Goal: Information Seeking & Learning: Learn about a topic

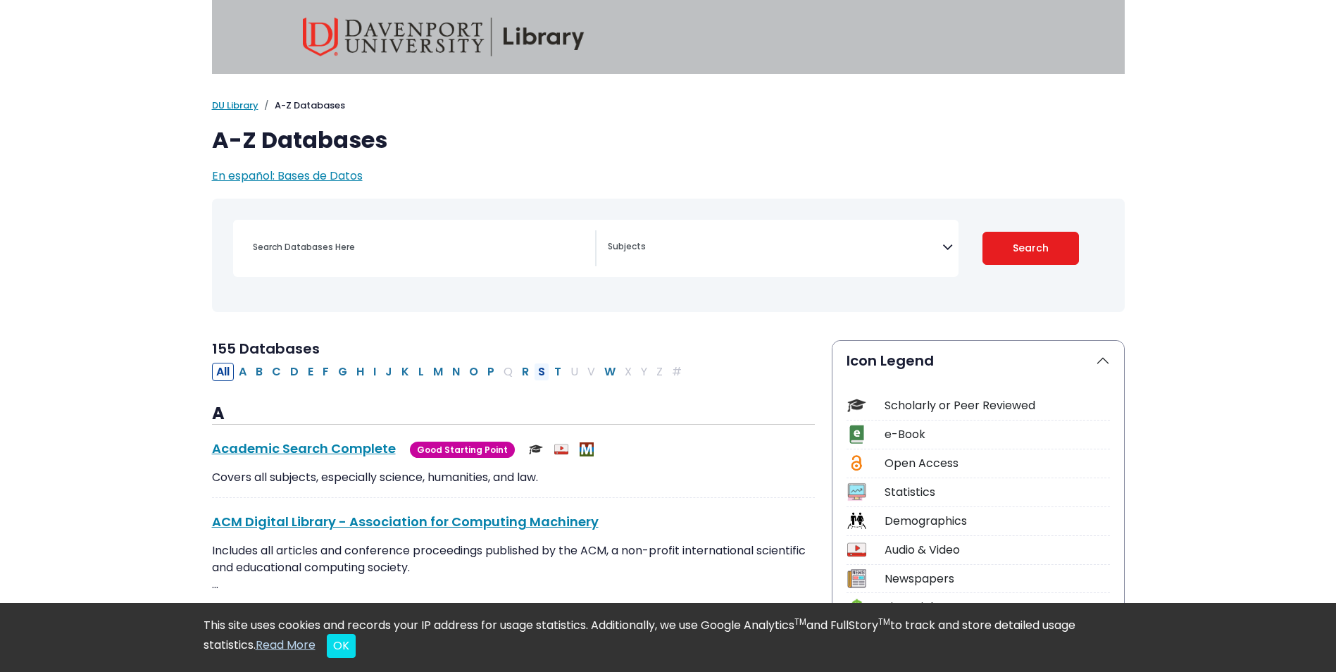
click at [538, 373] on button "S" at bounding box center [541, 372] width 15 height 18
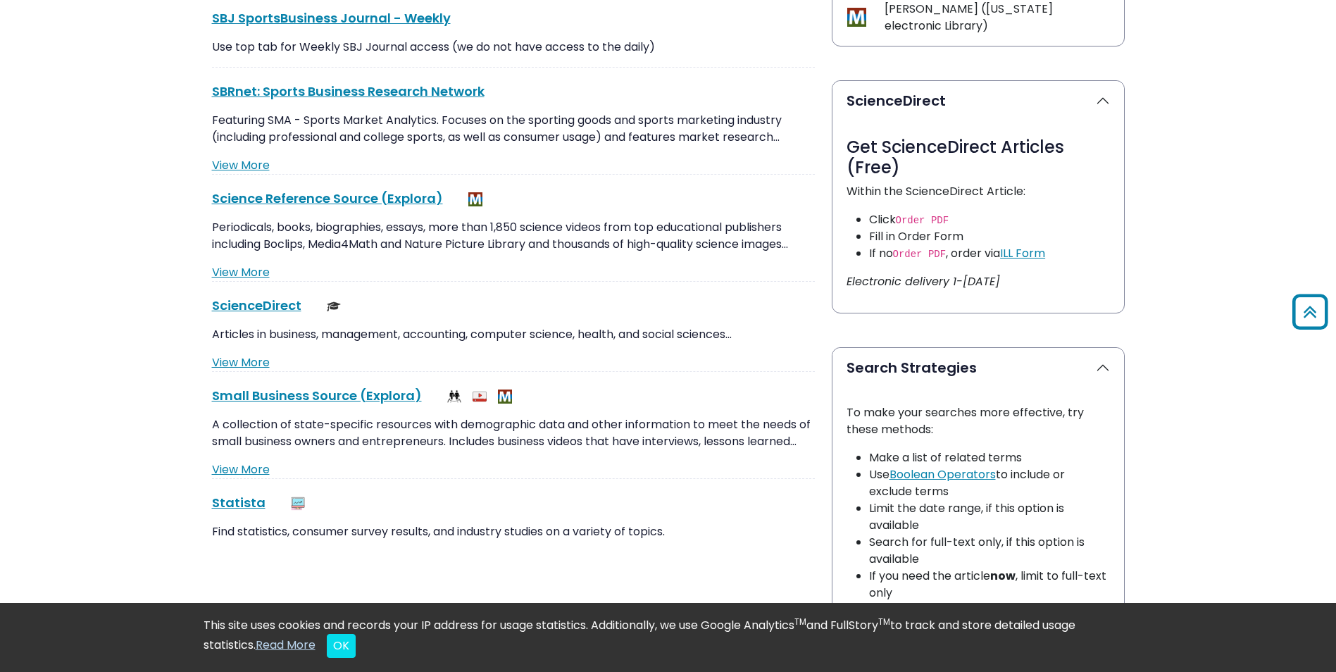
scroll to position [704, 0]
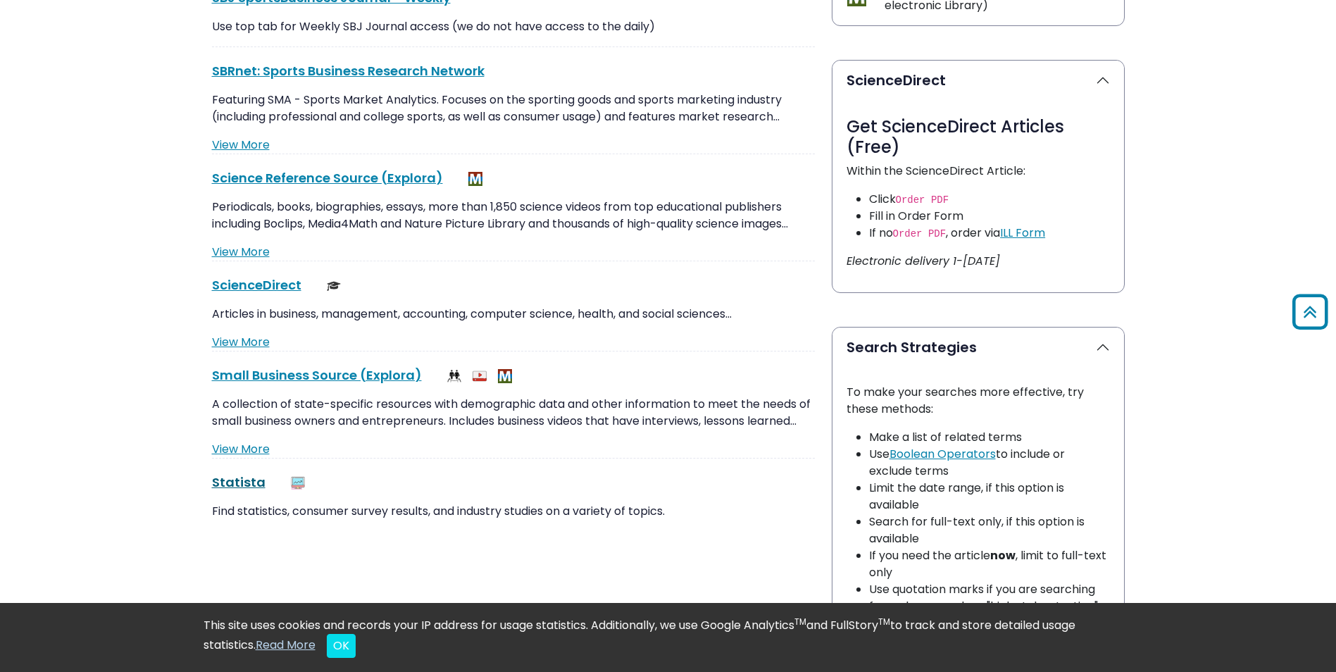
click at [223, 480] on link "Statista This link opens in a new window" at bounding box center [239, 482] width 54 height 18
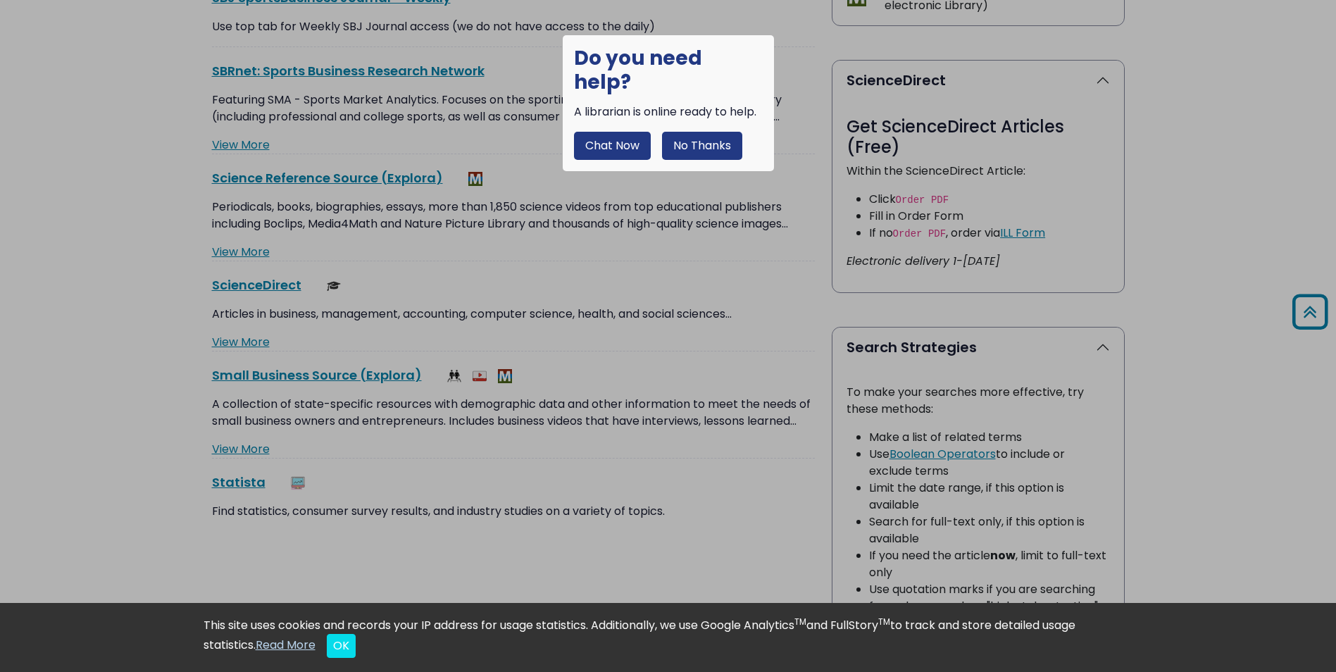
click at [697, 132] on button "No Thanks" at bounding box center [702, 146] width 80 height 28
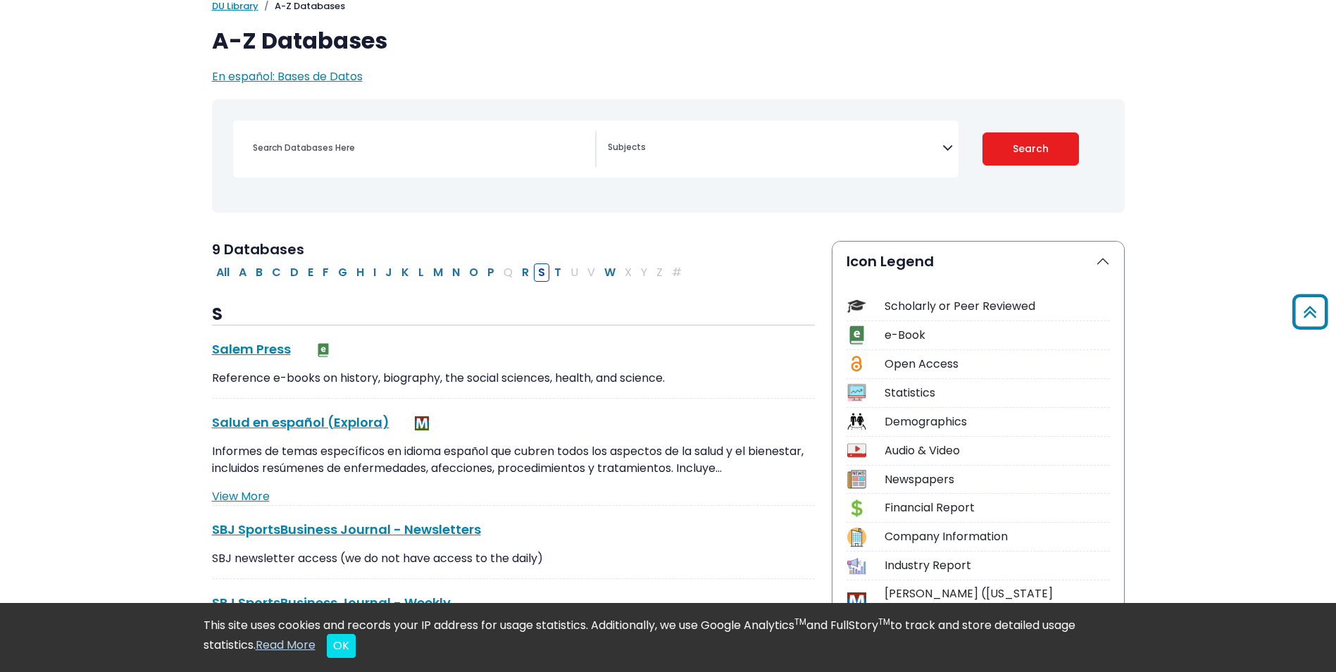
scroll to position [0, 0]
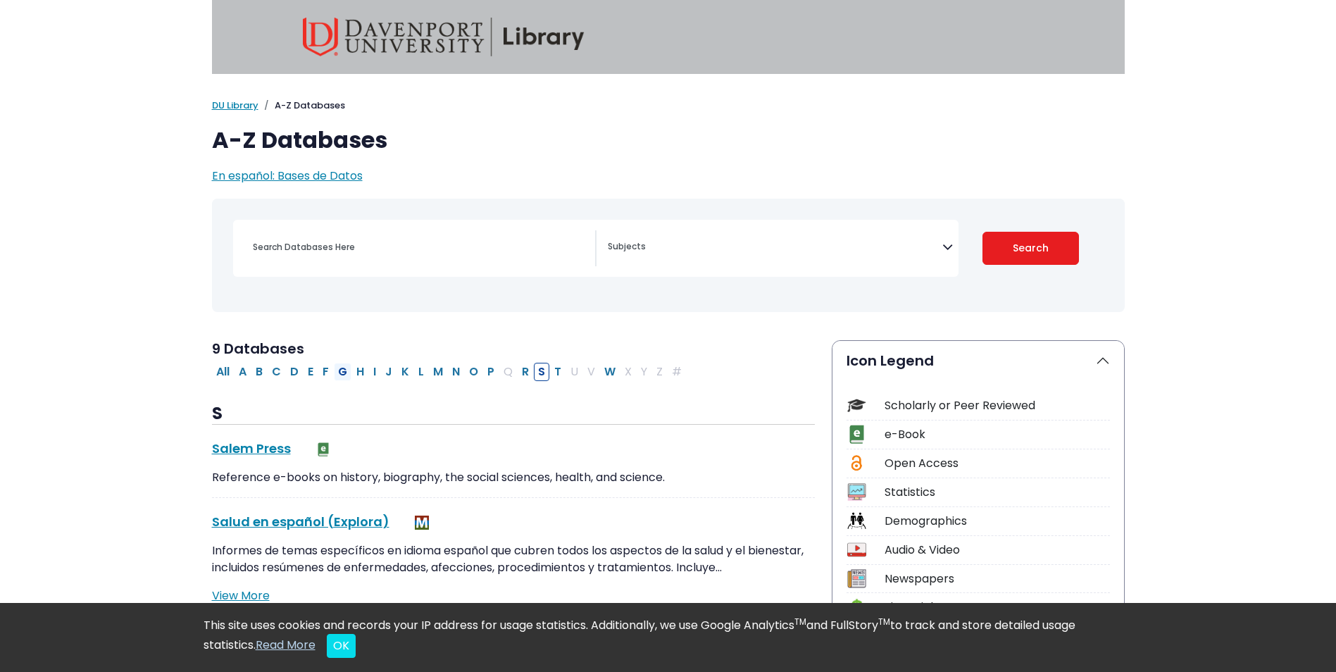
click at [341, 374] on button "G" at bounding box center [343, 372] width 18 height 18
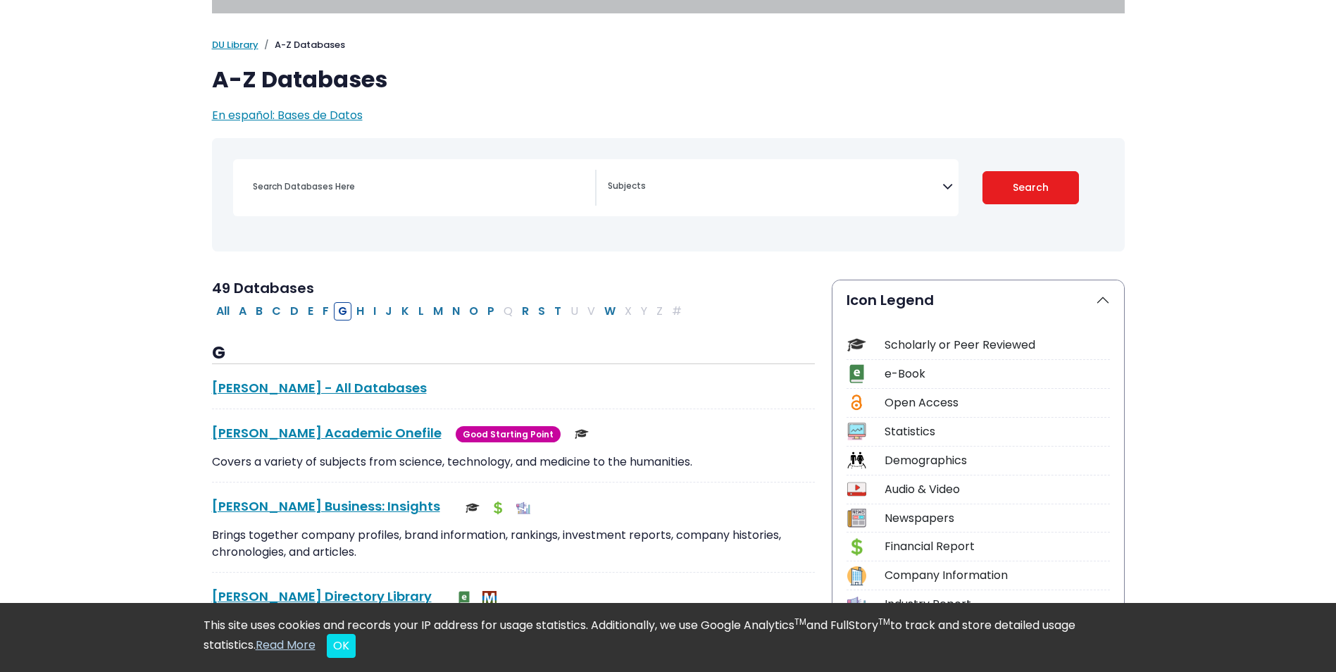
scroll to position [211, 0]
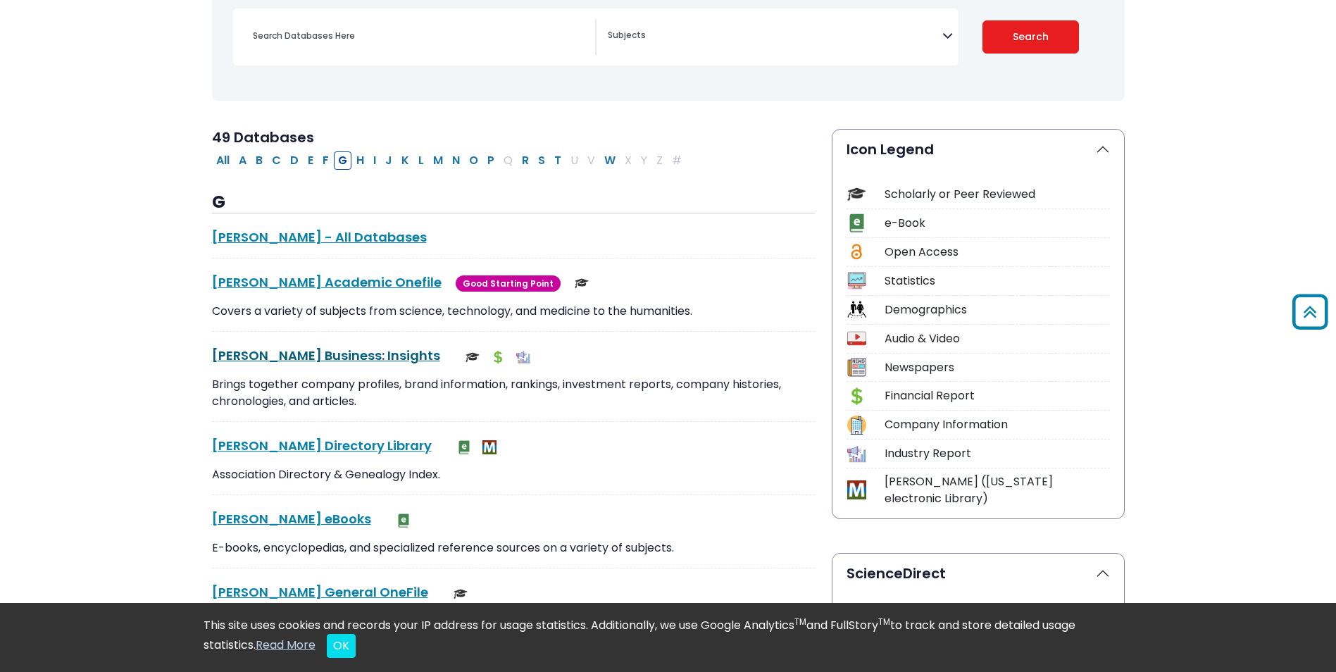
click at [328, 353] on link "[PERSON_NAME] Business: Insights This link opens in a new window" at bounding box center [326, 355] width 228 height 18
click at [376, 164] on button "I" at bounding box center [374, 160] width 11 height 18
select select "Database Subject Filter"
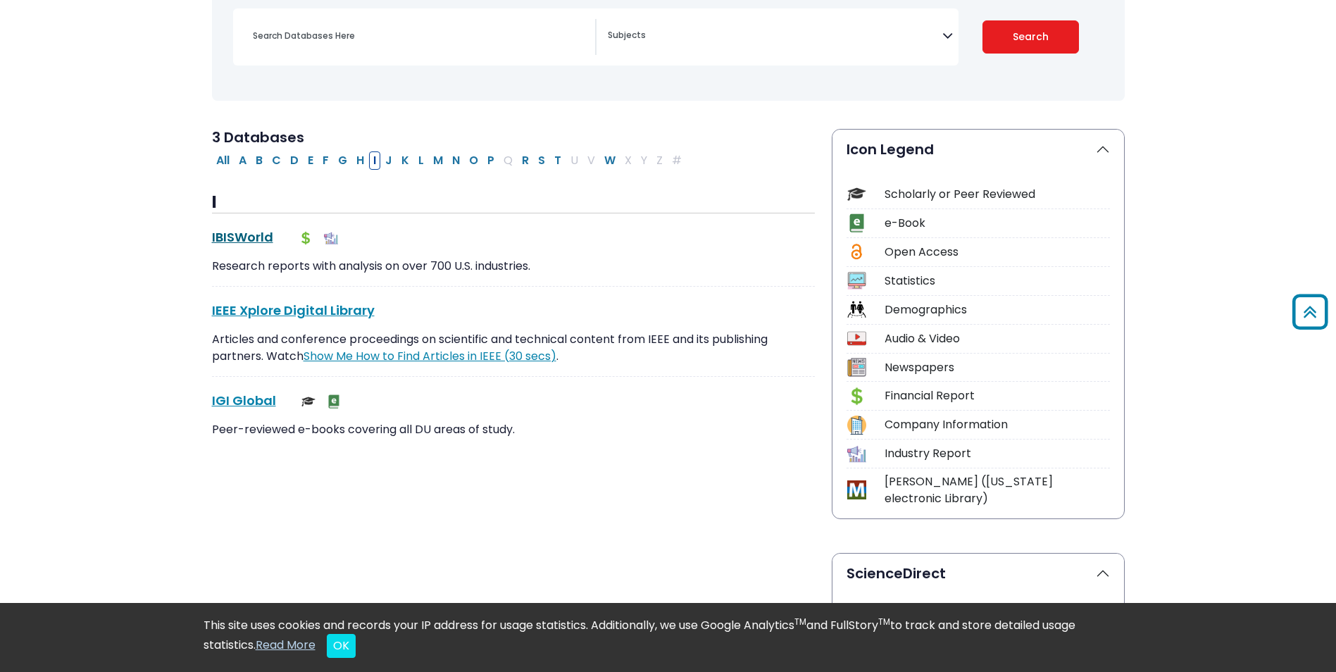
click at [242, 236] on link "IBISWorld This link opens in a new window" at bounding box center [242, 237] width 61 height 18
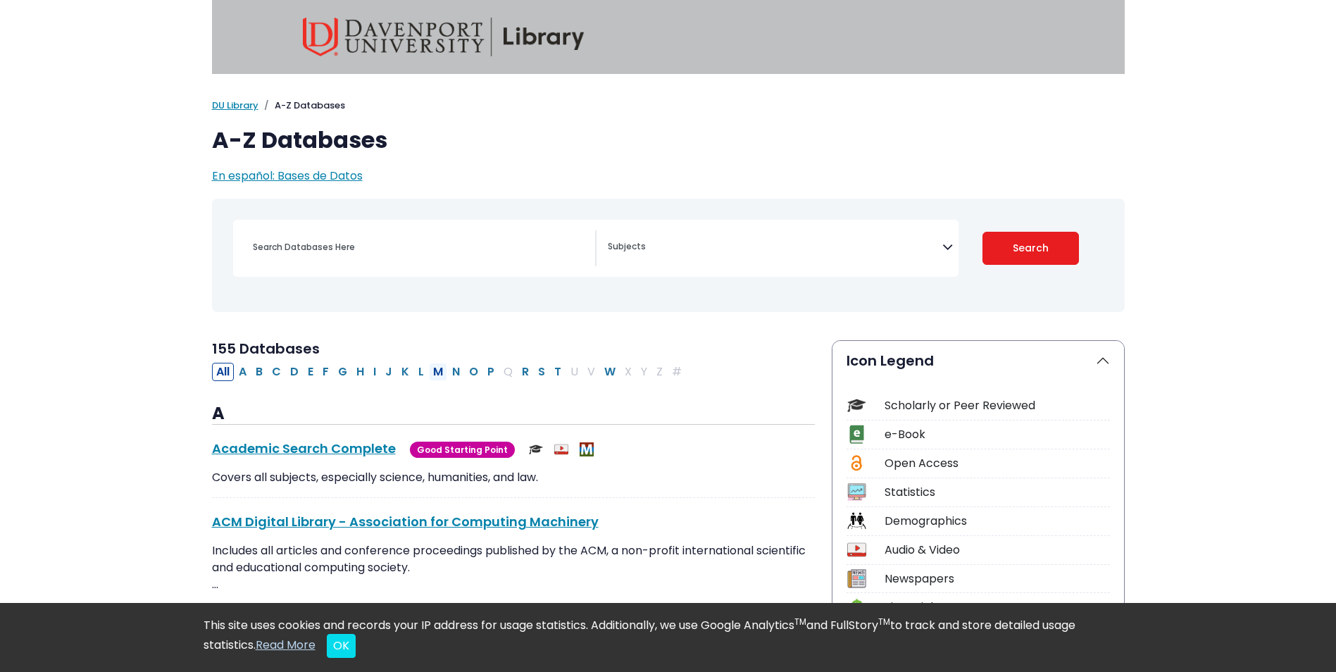
click at [437, 371] on button "M" at bounding box center [438, 372] width 18 height 18
select select "Database Subject Filter"
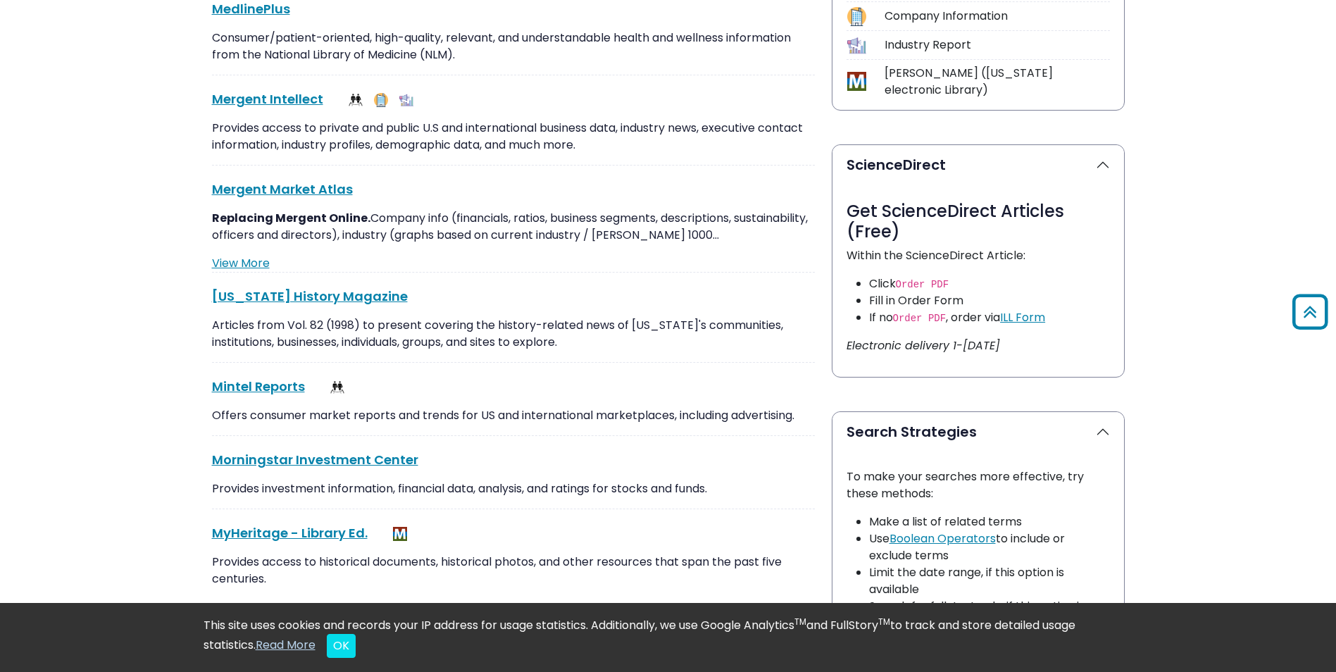
scroll to position [634, 0]
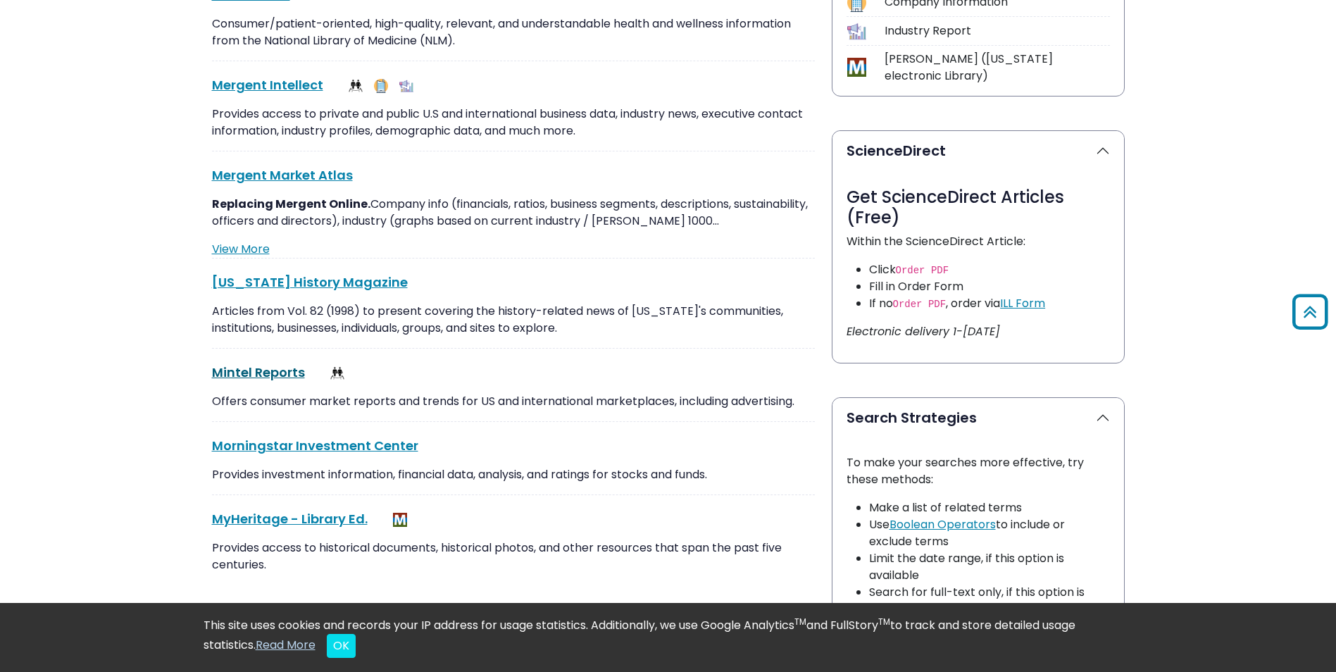
click at [280, 368] on link "Mintel Reports This link opens in a new window" at bounding box center [258, 372] width 93 height 18
